Goal: Find contact information: Find contact information

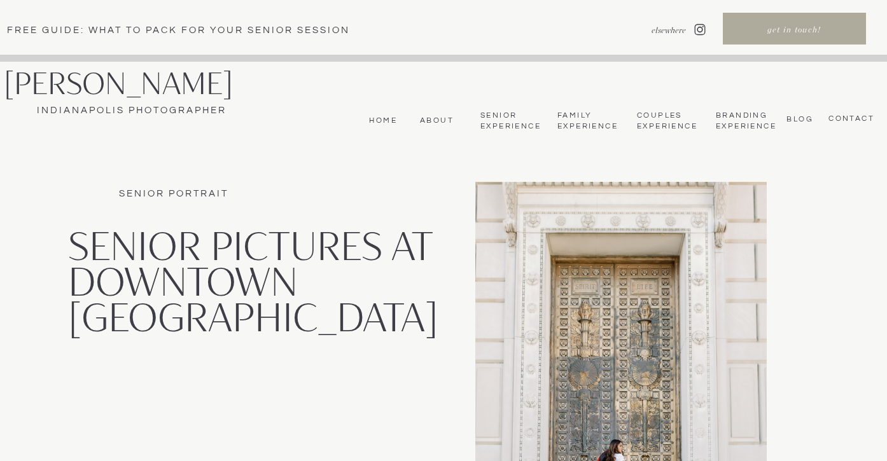
click at [495, 121] on nav "Senior Experience" at bounding box center [509, 121] width 59 height 21
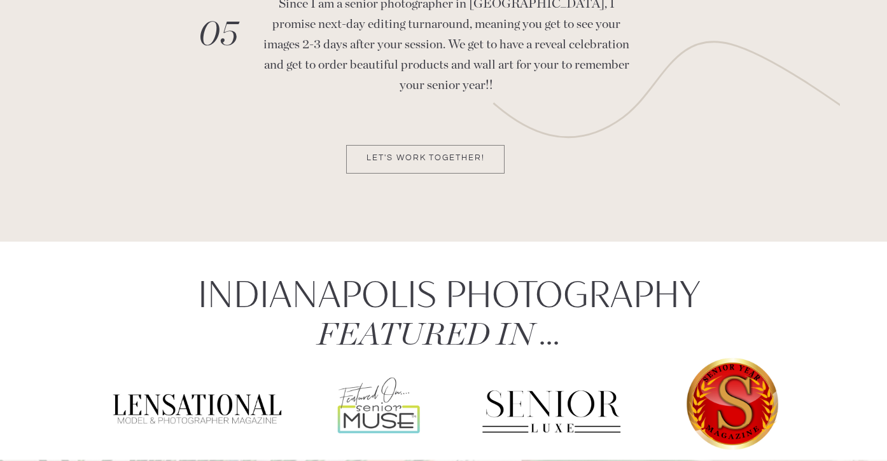
scroll to position [4408, 0]
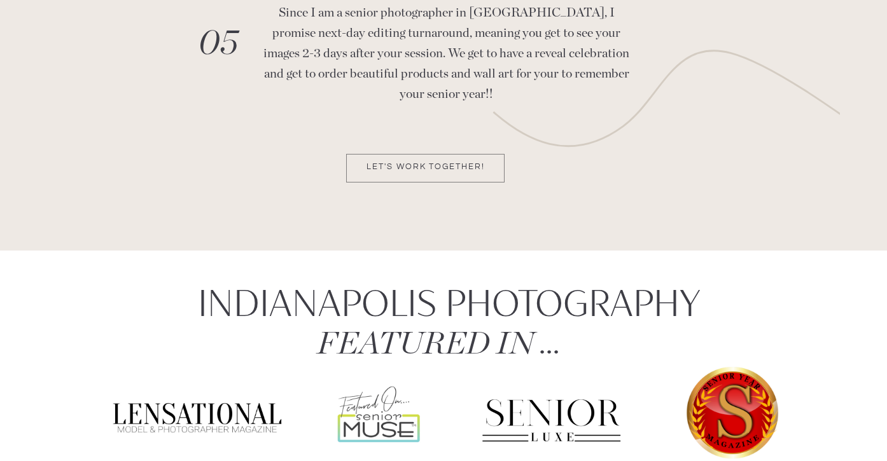
click at [417, 169] on p "Let's Work together!" at bounding box center [425, 168] width 155 height 11
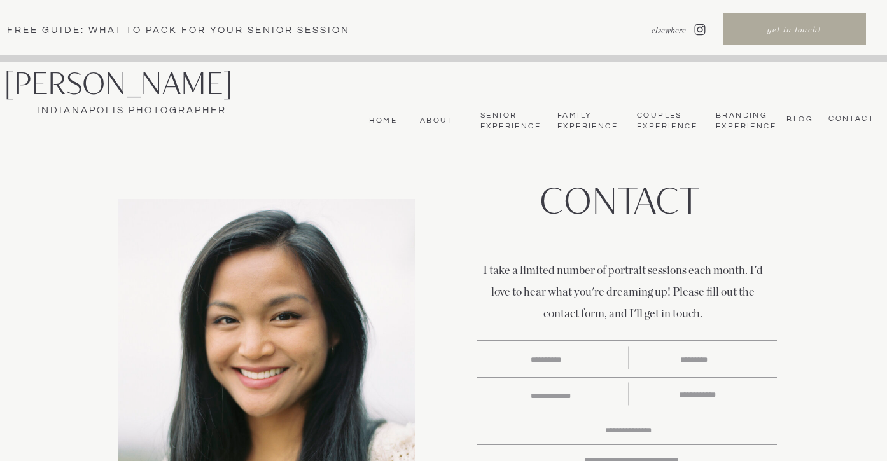
click at [436, 119] on nav "About" at bounding box center [434, 121] width 38 height 10
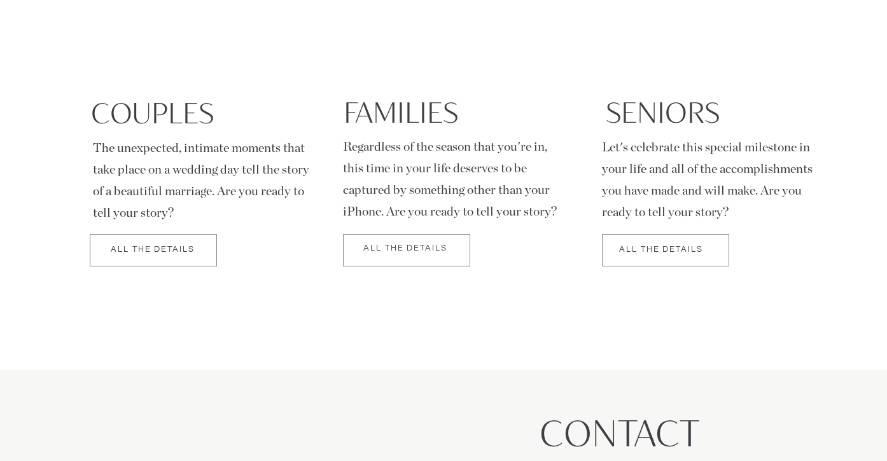
scroll to position [2170, 0]
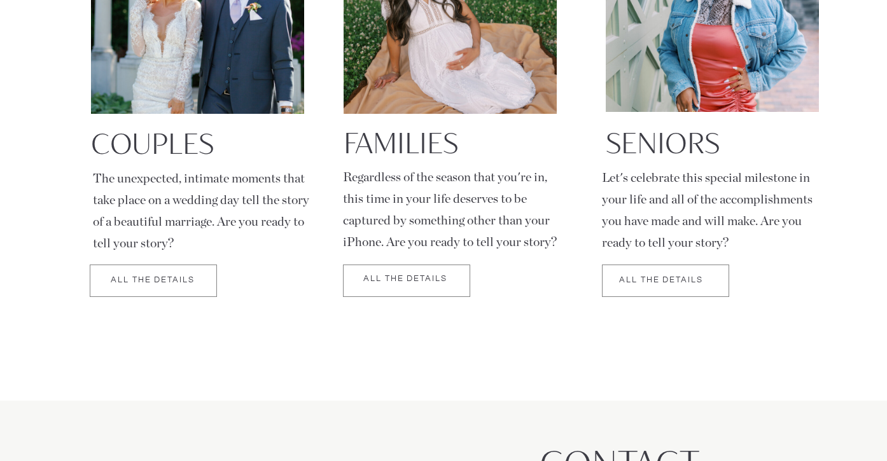
click at [632, 280] on div at bounding box center [665, 281] width 127 height 32
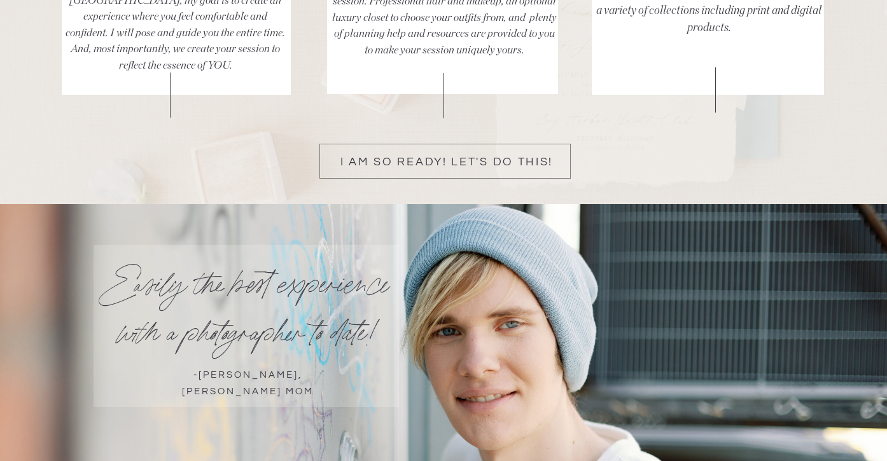
scroll to position [2725, 0]
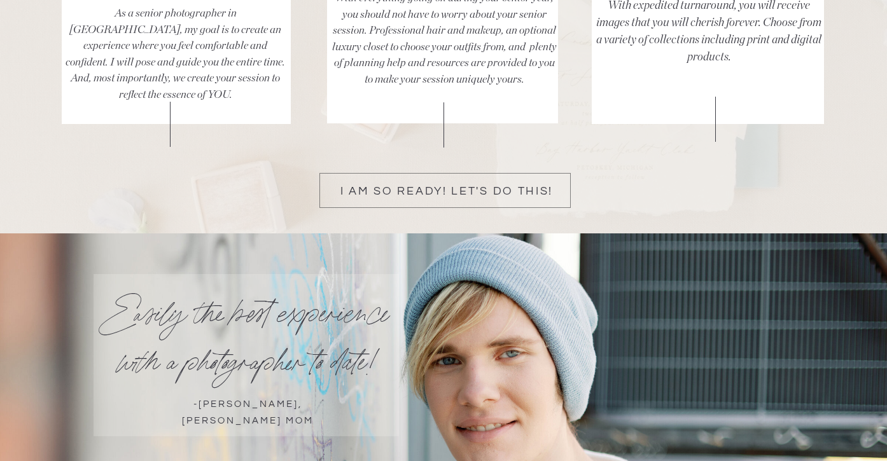
click at [481, 184] on div at bounding box center [444, 190] width 251 height 35
click at [434, 195] on p "I am so ready! Let's do this!" at bounding box center [446, 191] width 240 height 11
